Goal: Transaction & Acquisition: Purchase product/service

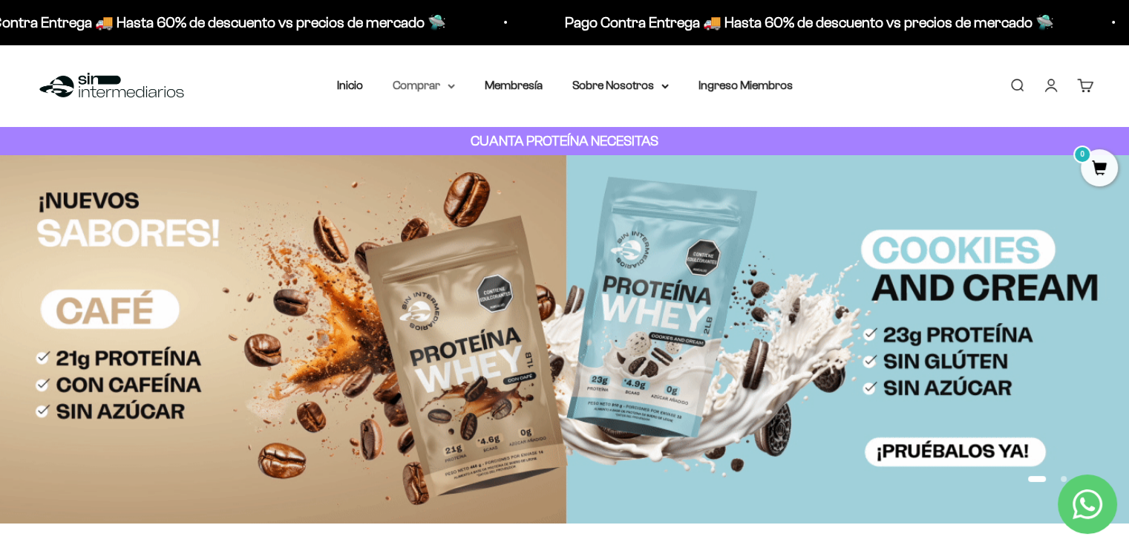
click at [448, 82] on summary "Comprar" at bounding box center [424, 85] width 62 height 19
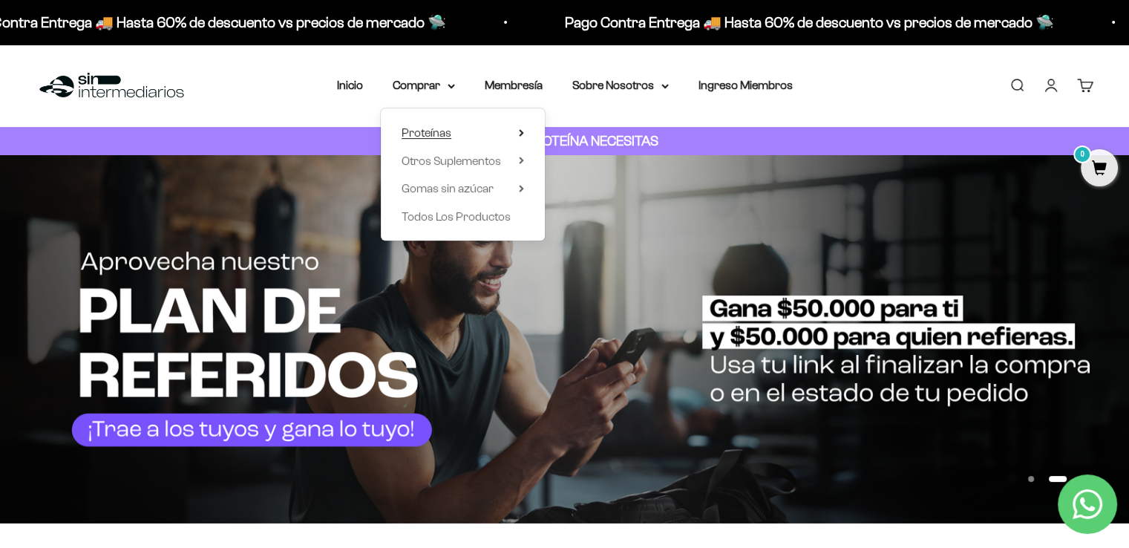
click at [516, 131] on summary "Proteínas" at bounding box center [463, 132] width 122 height 19
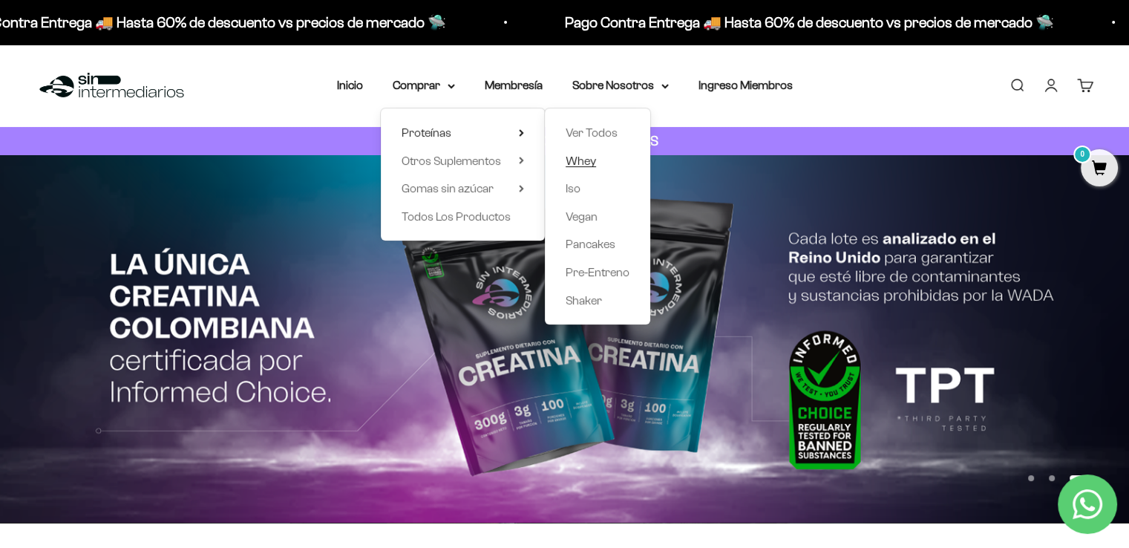
click at [583, 161] on span "Whey" at bounding box center [581, 160] width 30 height 13
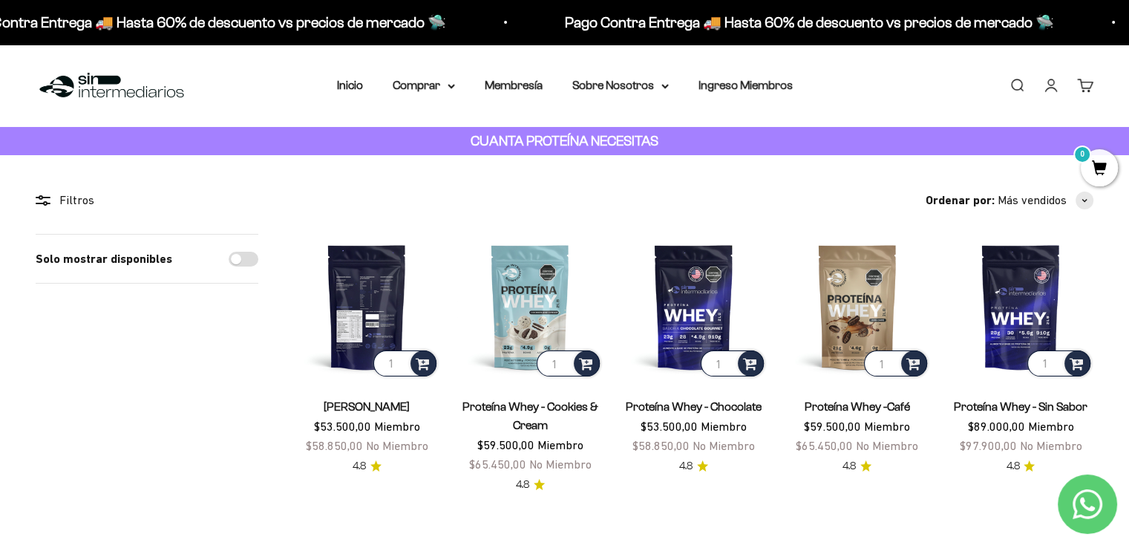
click at [388, 298] on img at bounding box center [366, 306] width 145 height 145
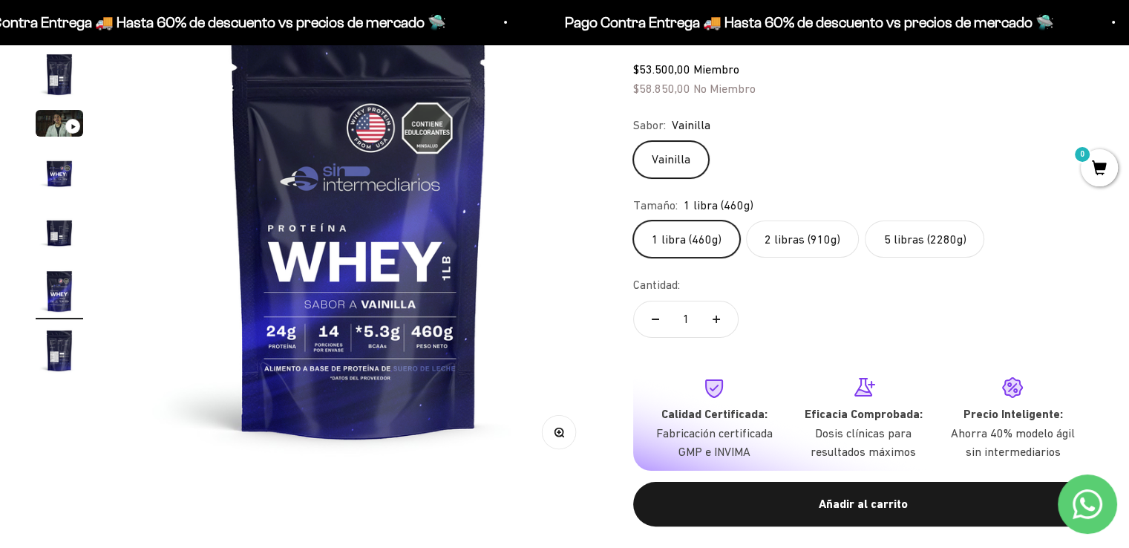
scroll to position [166, 0]
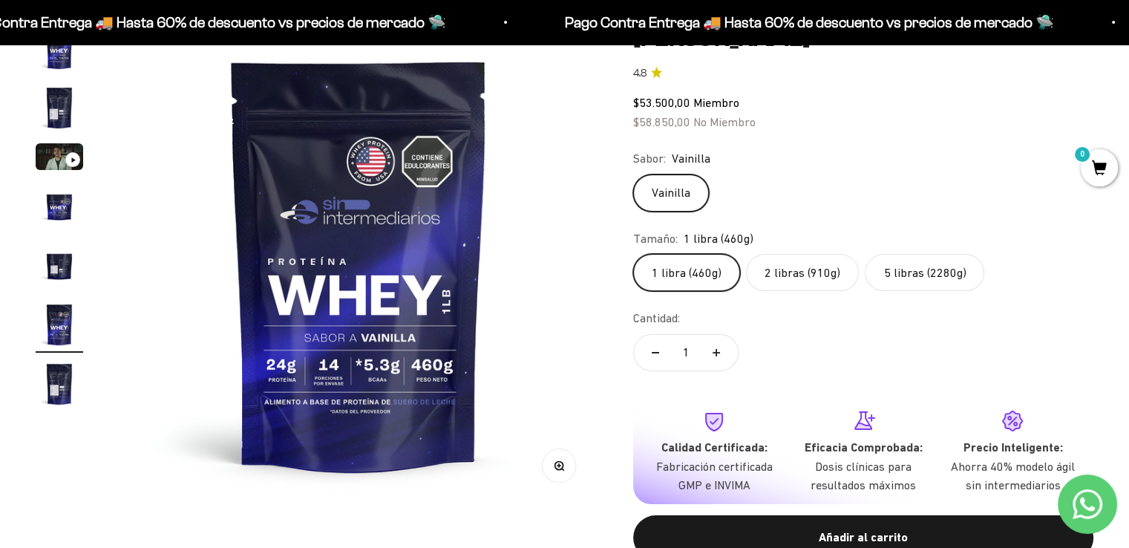
click at [65, 387] on img "Ir al artículo 7" at bounding box center [59, 383] width 47 height 47
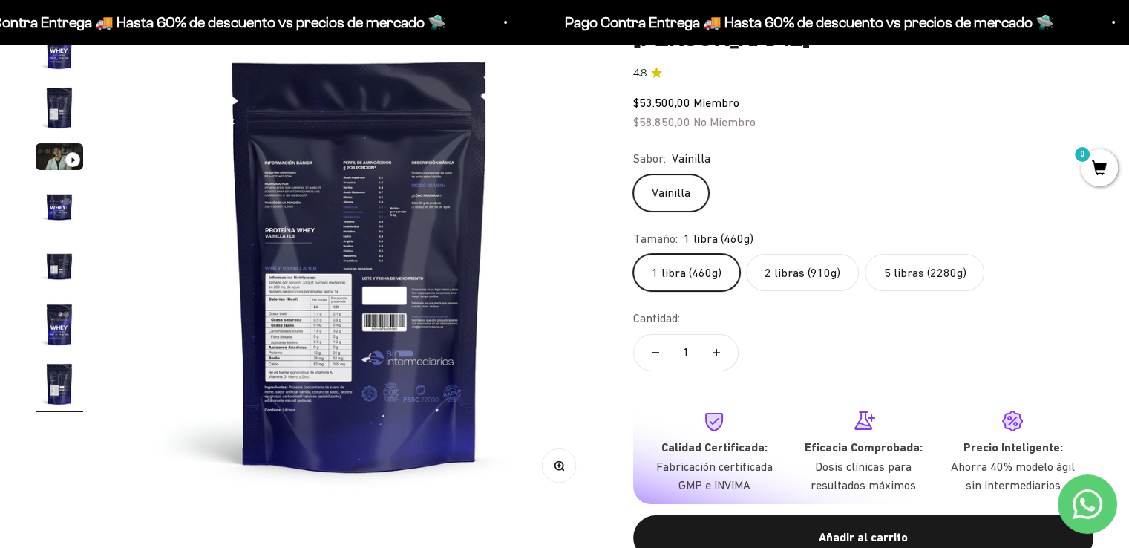
scroll to position [0, 2980]
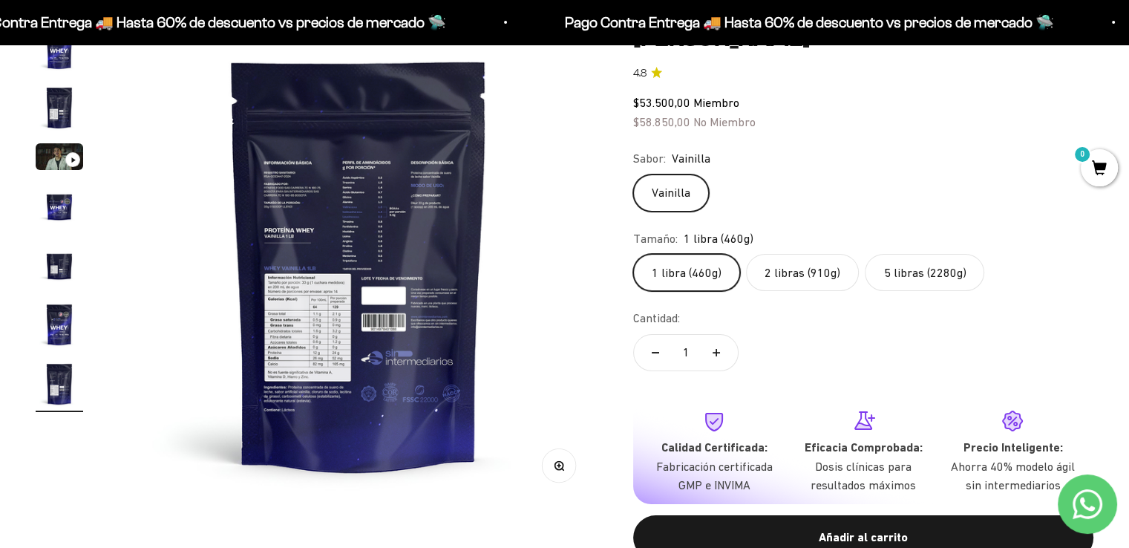
click at [279, 349] on img at bounding box center [358, 263] width 479 height 479
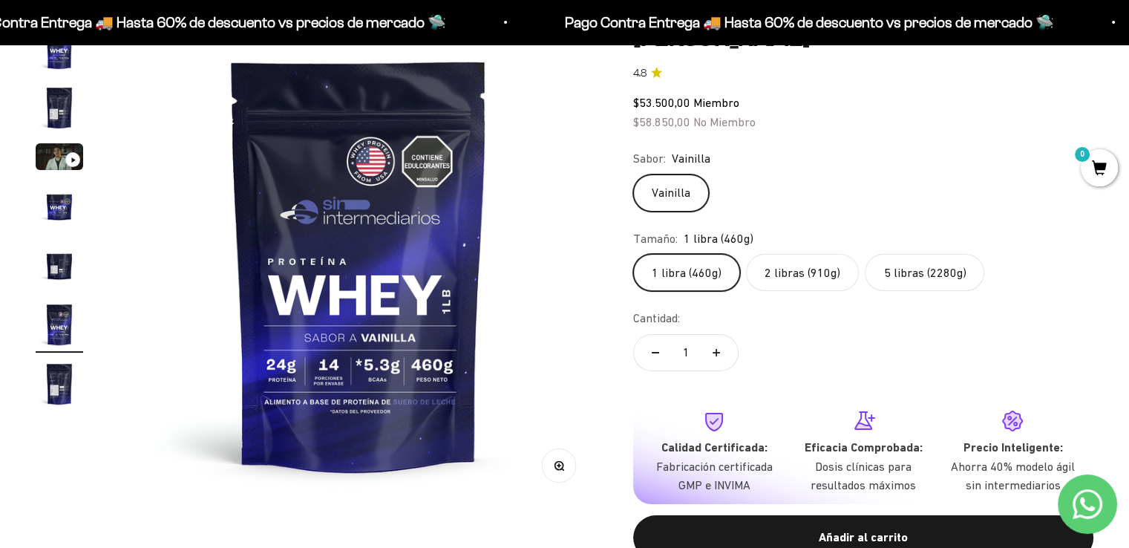
click at [60, 396] on img "Ir al artículo 7" at bounding box center [59, 383] width 47 height 47
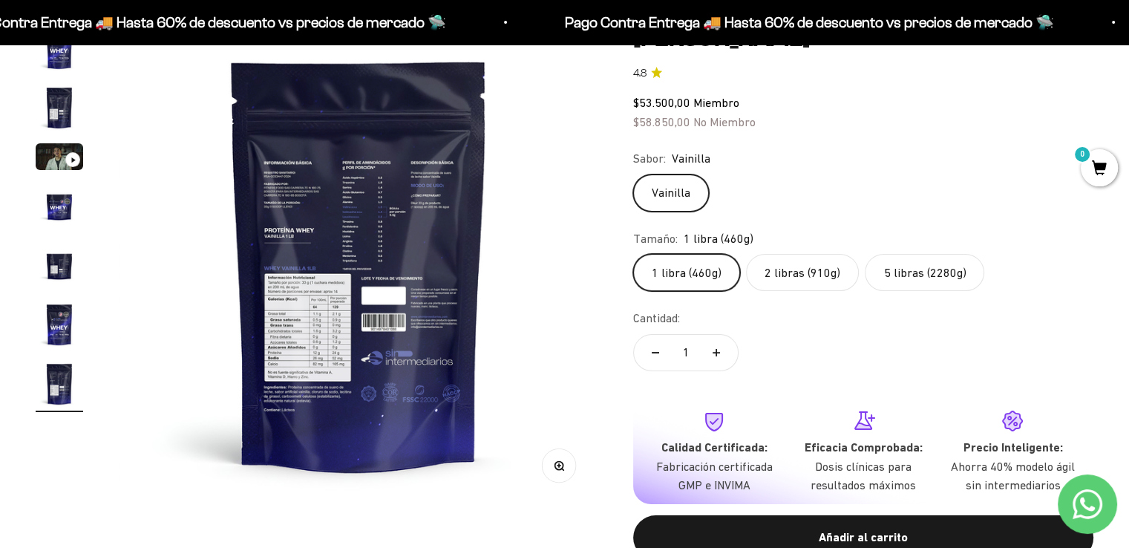
click at [553, 471] on button "Zoom" at bounding box center [559, 464] width 33 height 33
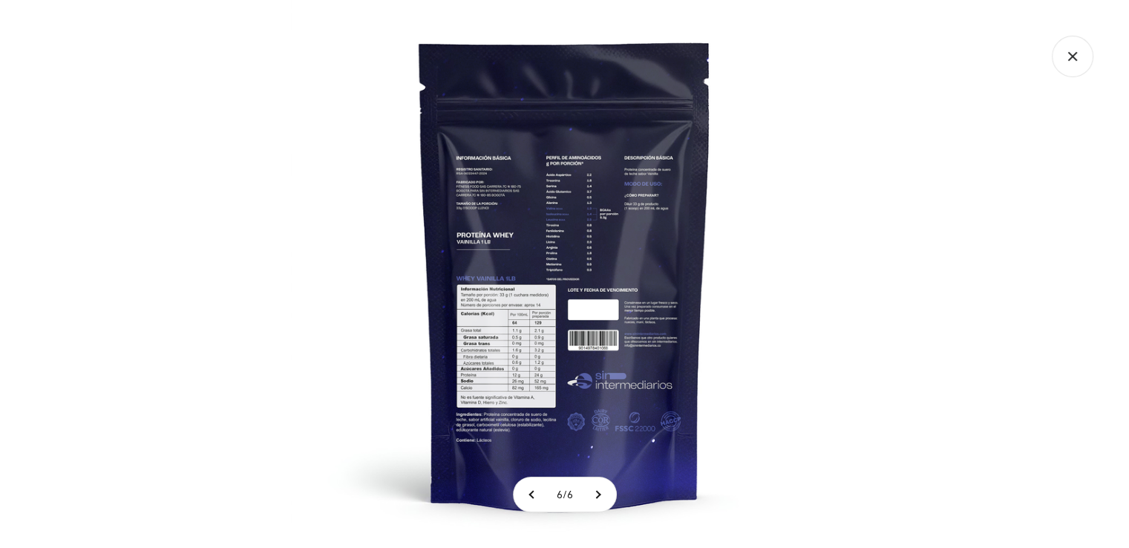
click at [476, 367] on img at bounding box center [565, 274] width 548 height 548
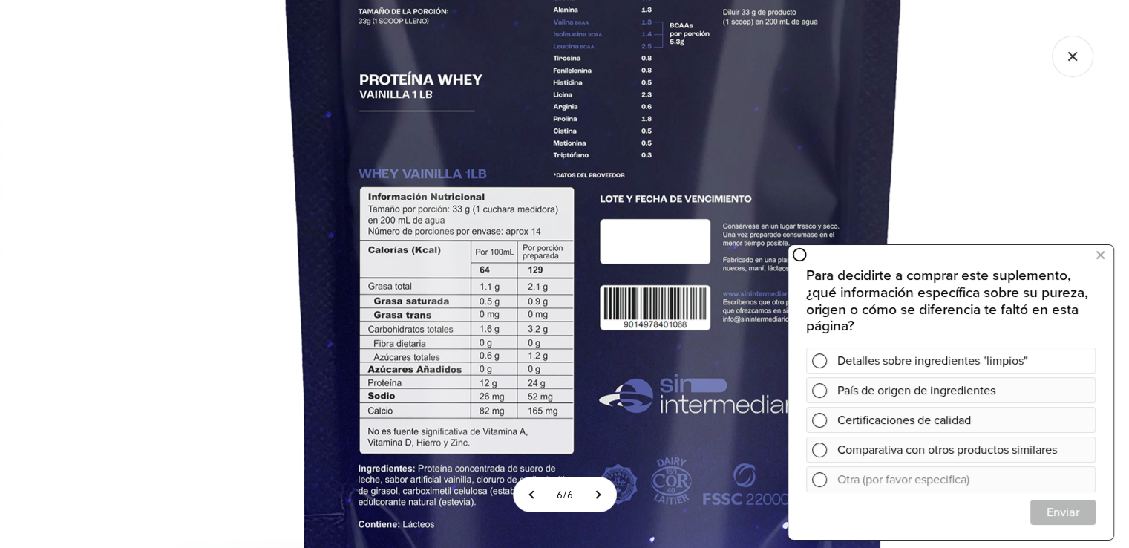
click at [825, 359] on span at bounding box center [819, 360] width 15 height 15
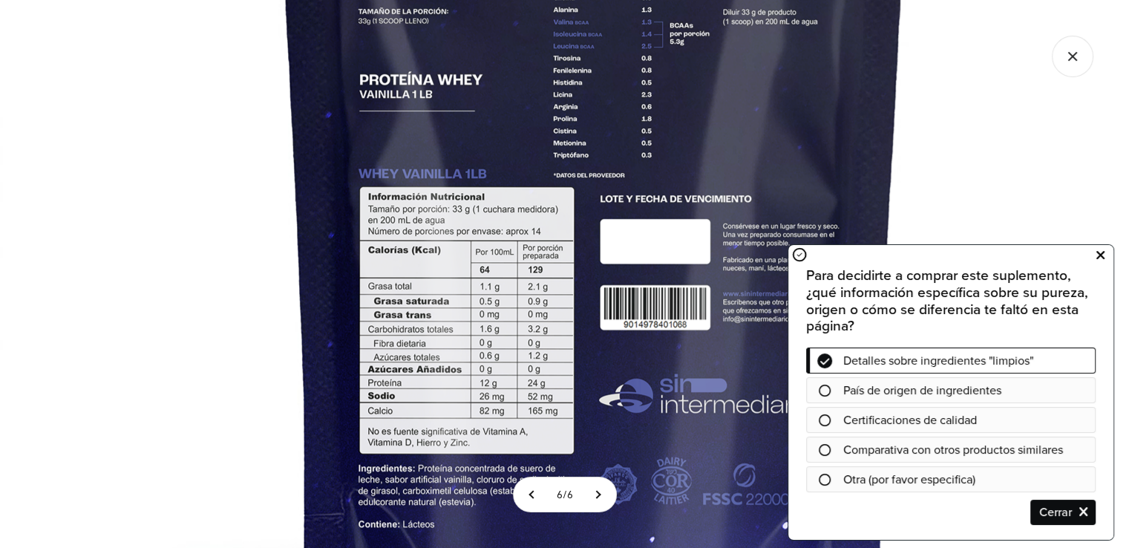
click at [1096, 255] on icon at bounding box center [1100, 255] width 8 height 19
